Goal: Transaction & Acquisition: Subscribe to service/newsletter

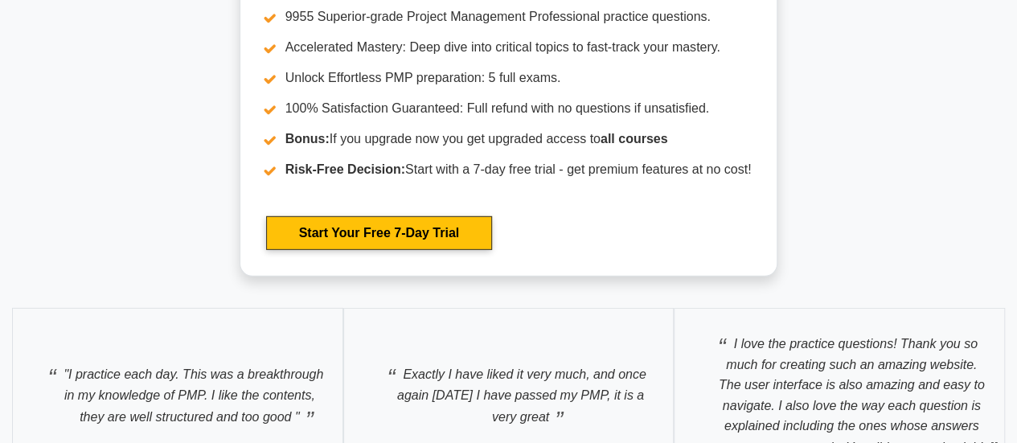
scroll to position [5283, 0]
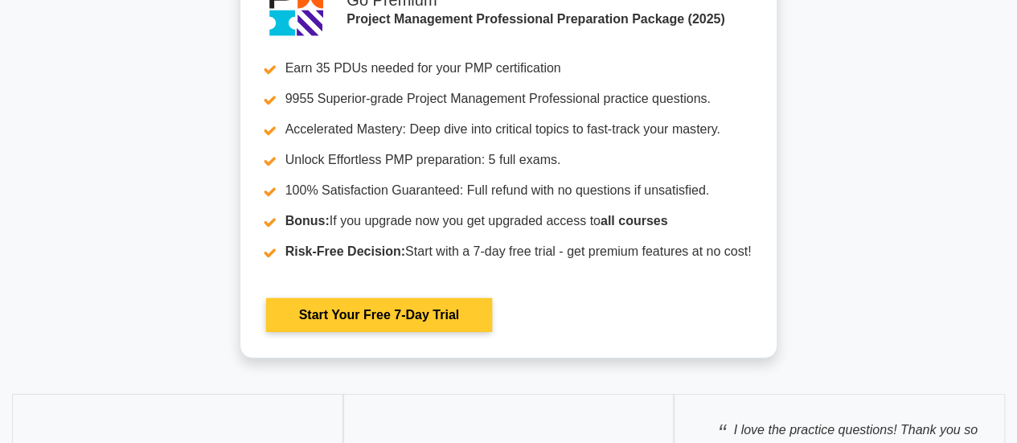
click at [380, 311] on link "Start Your Free 7-Day Trial" at bounding box center [379, 315] width 226 height 34
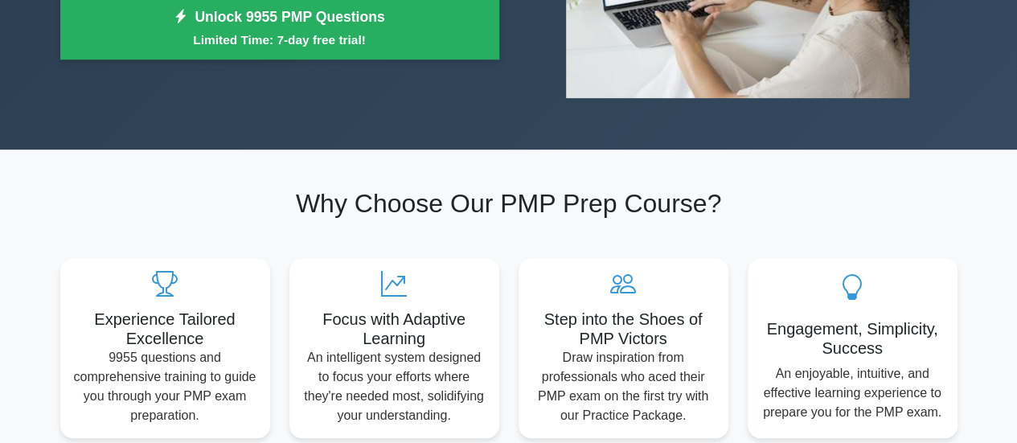
scroll to position [225, 0]
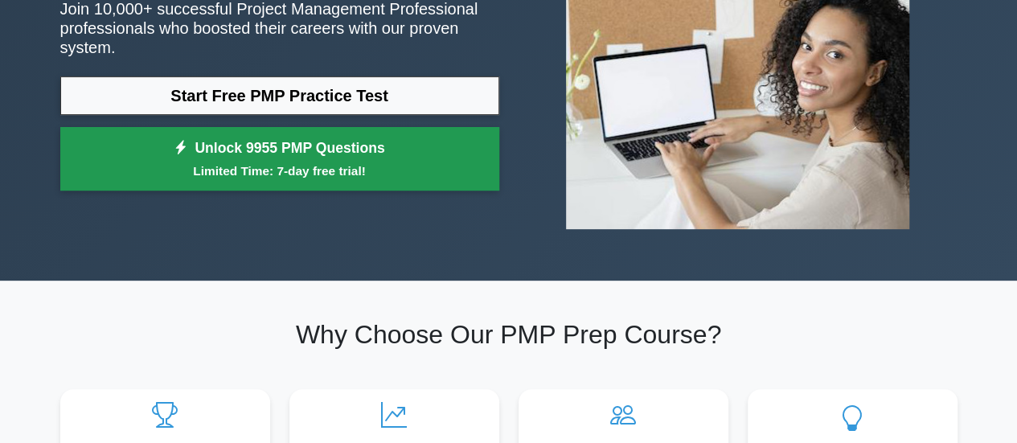
click at [286, 162] on small "Limited Time: 7-day free trial!" at bounding box center [279, 171] width 399 height 18
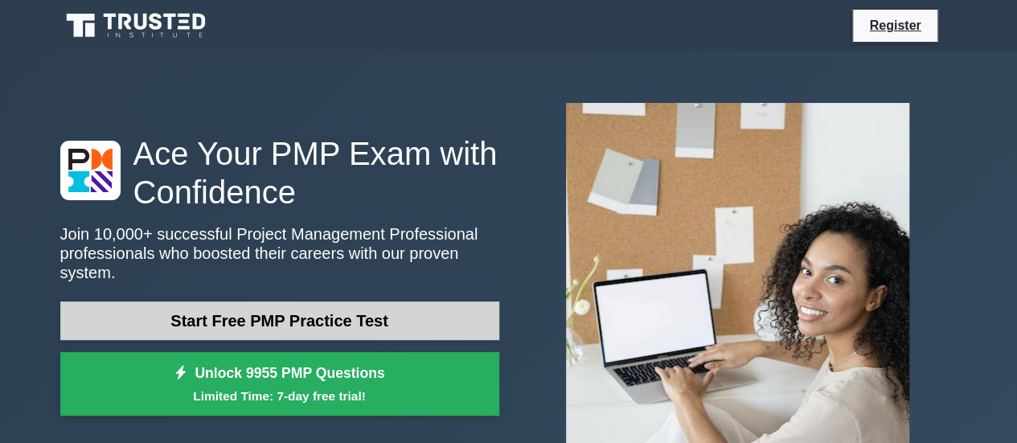
click at [294, 313] on link "Start Free PMP Practice Test" at bounding box center [279, 320] width 439 height 39
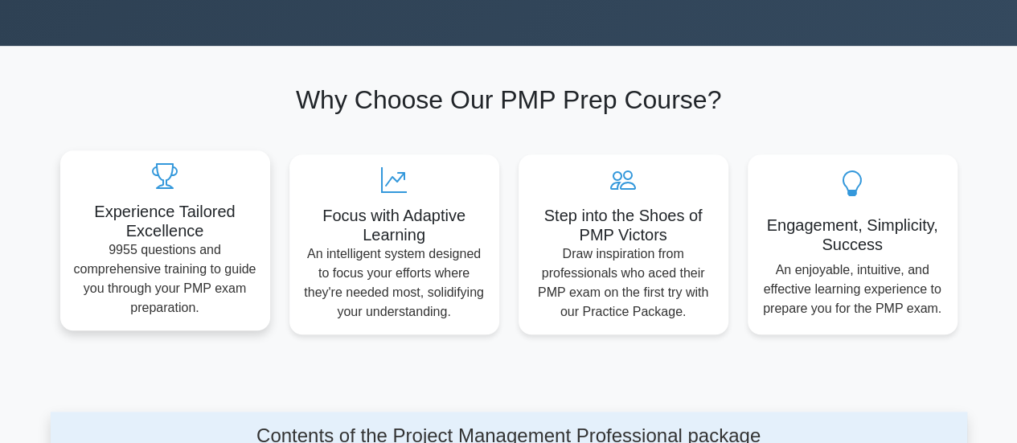
scroll to position [482, 0]
